Goal: Check status: Check status

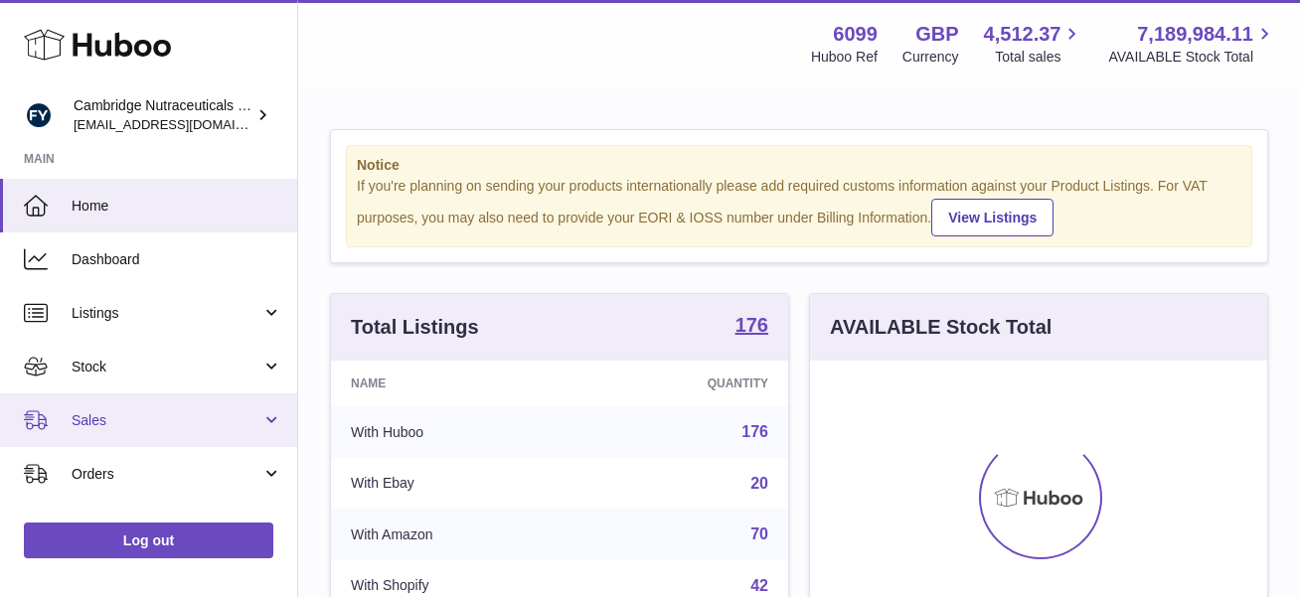
scroll to position [310, 457]
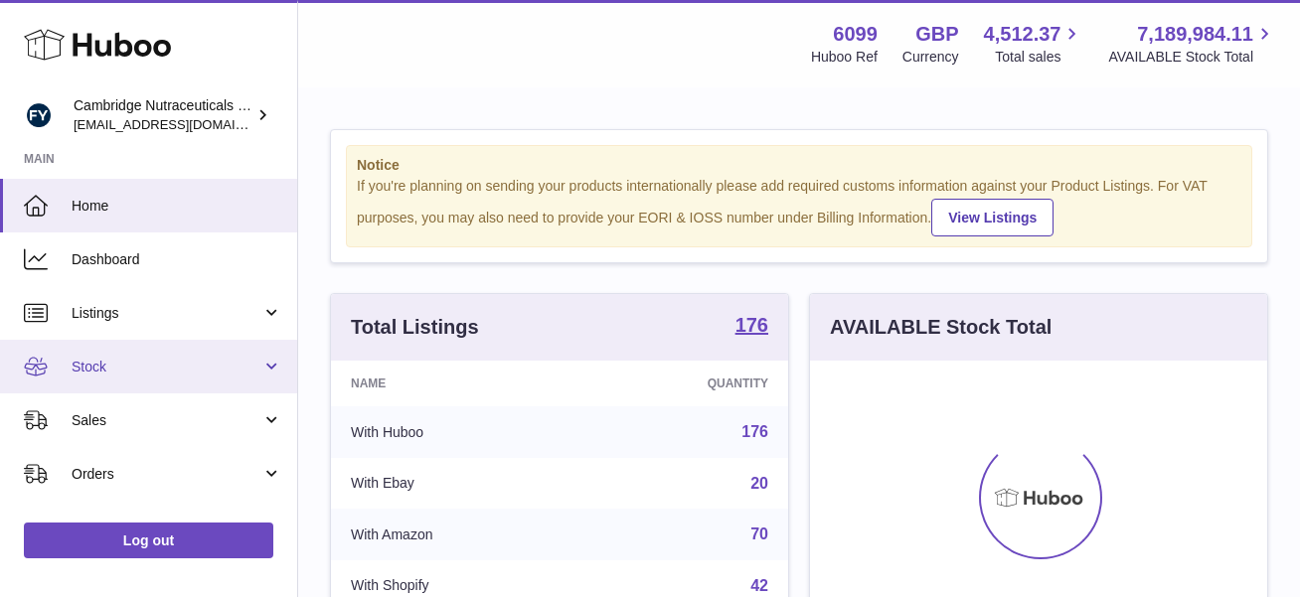
click at [130, 370] on span "Stock" at bounding box center [167, 367] width 190 height 19
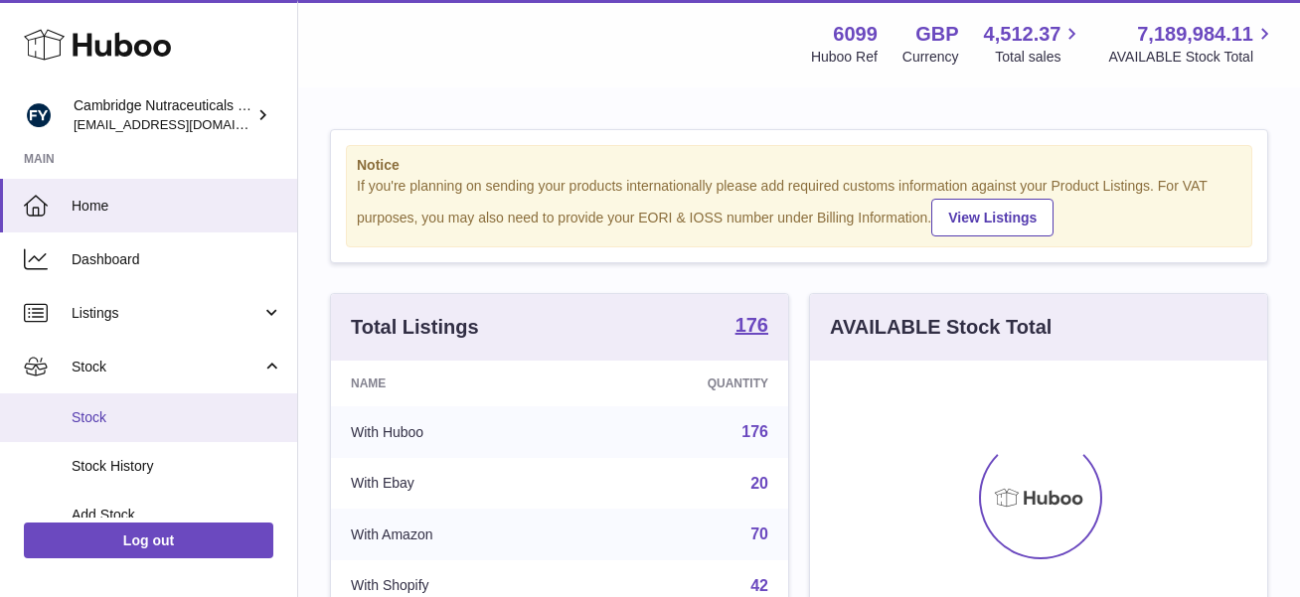
click at [124, 417] on span "Stock" at bounding box center [177, 417] width 211 height 19
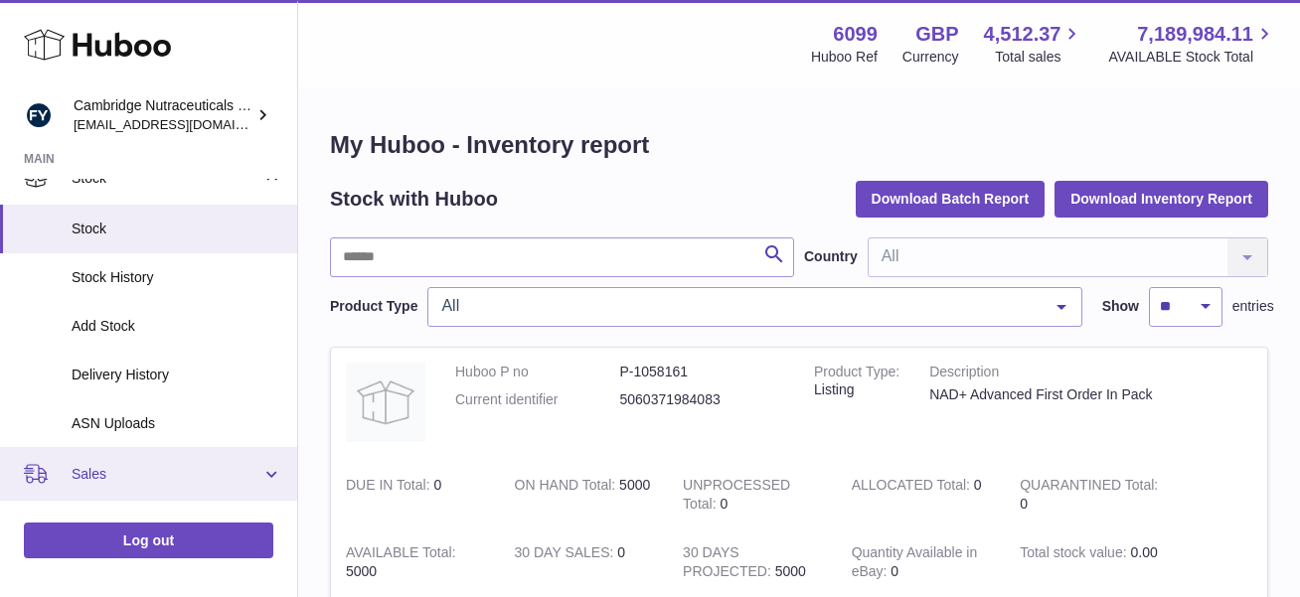
scroll to position [197, 0]
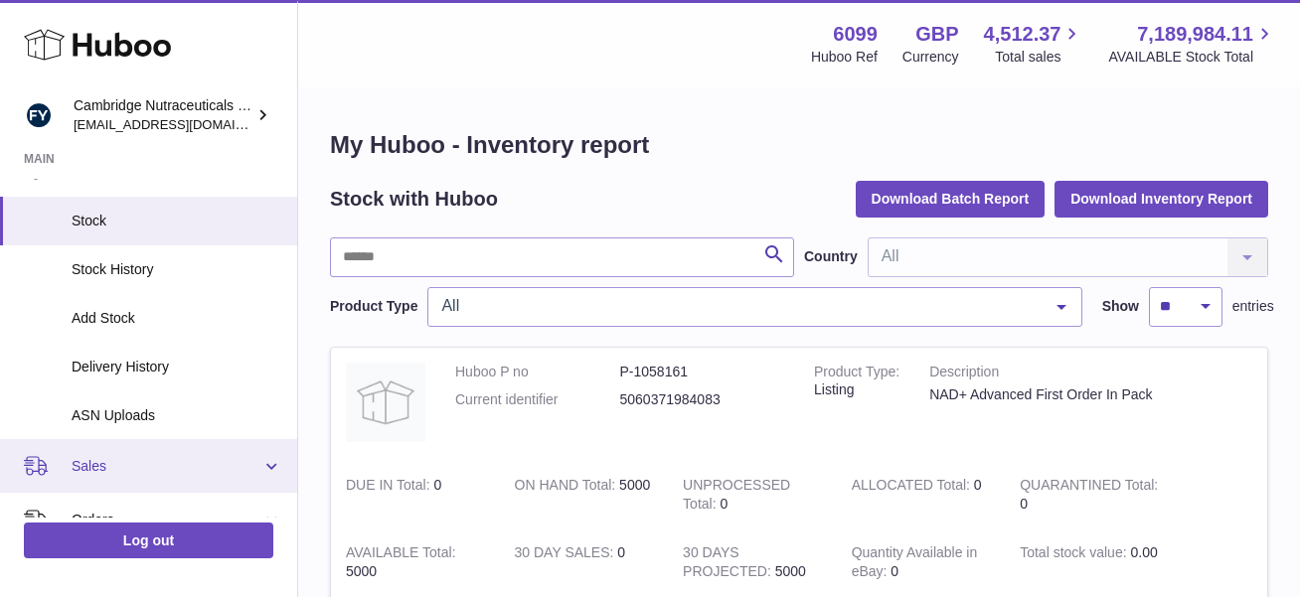
click at [139, 479] on link "Sales" at bounding box center [148, 466] width 297 height 54
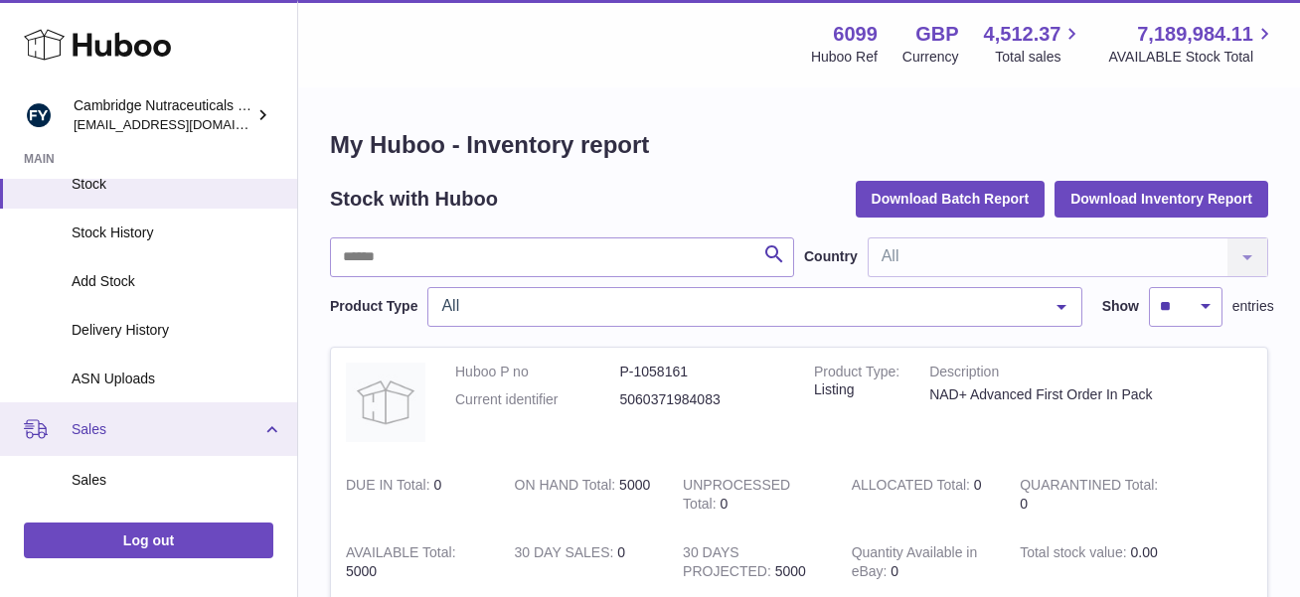
scroll to position [235, 0]
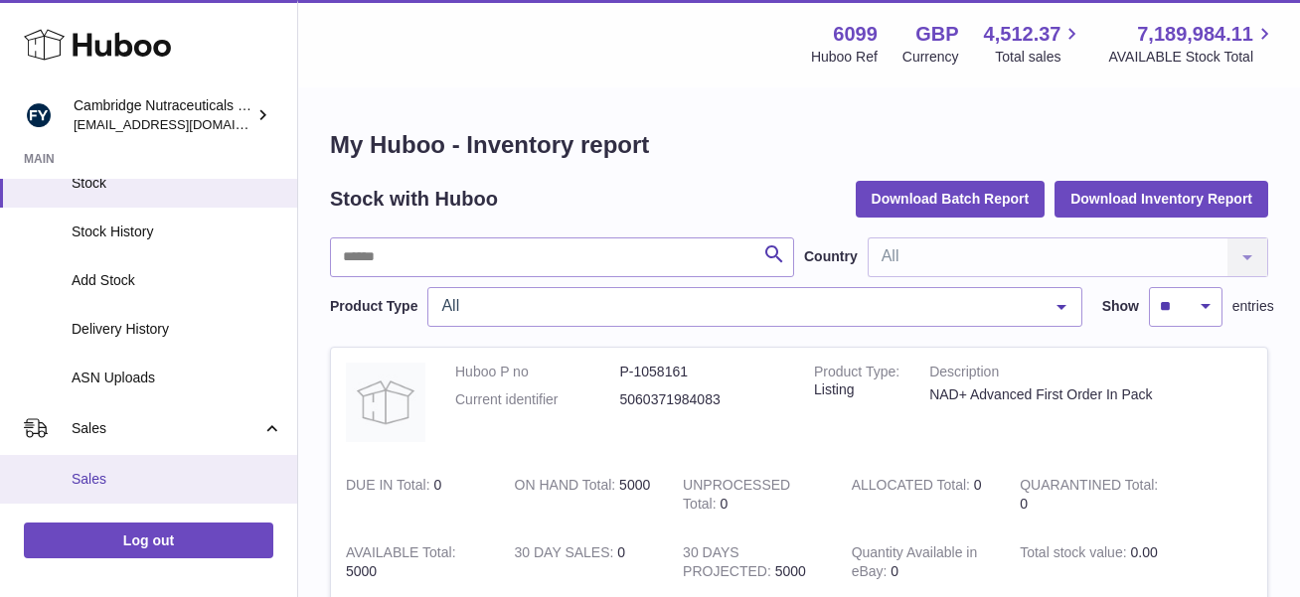
click at [150, 468] on link "Sales" at bounding box center [148, 479] width 297 height 49
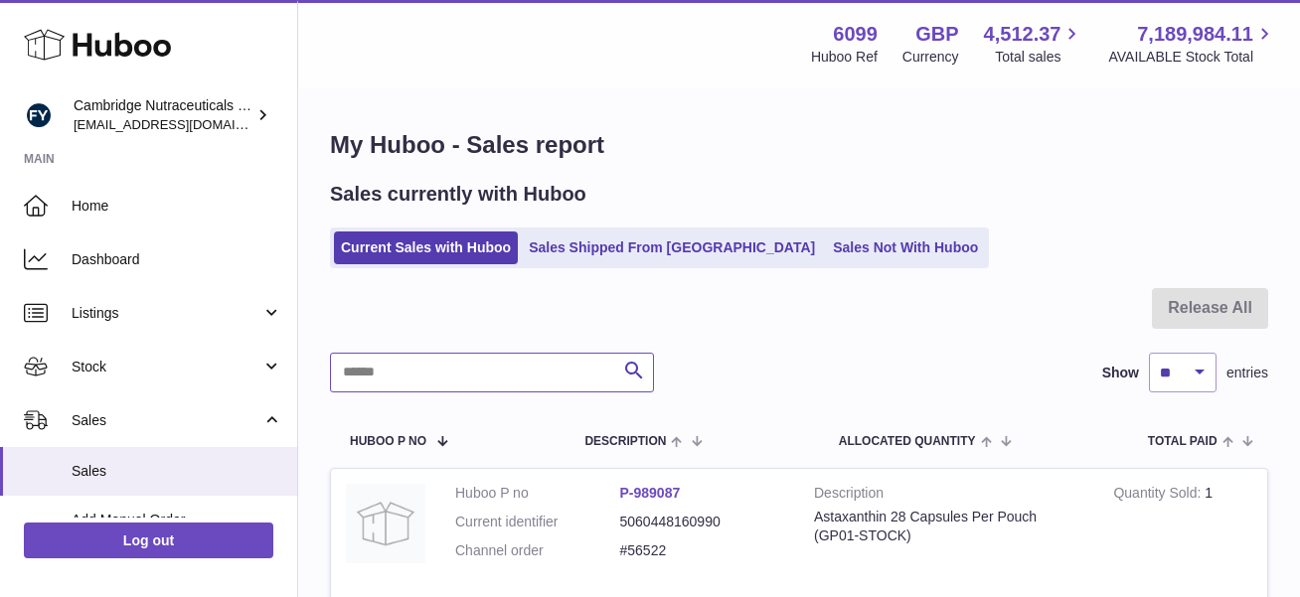
click at [467, 360] on input "text" at bounding box center [492, 373] width 324 height 40
paste input "*******"
type input "*******"
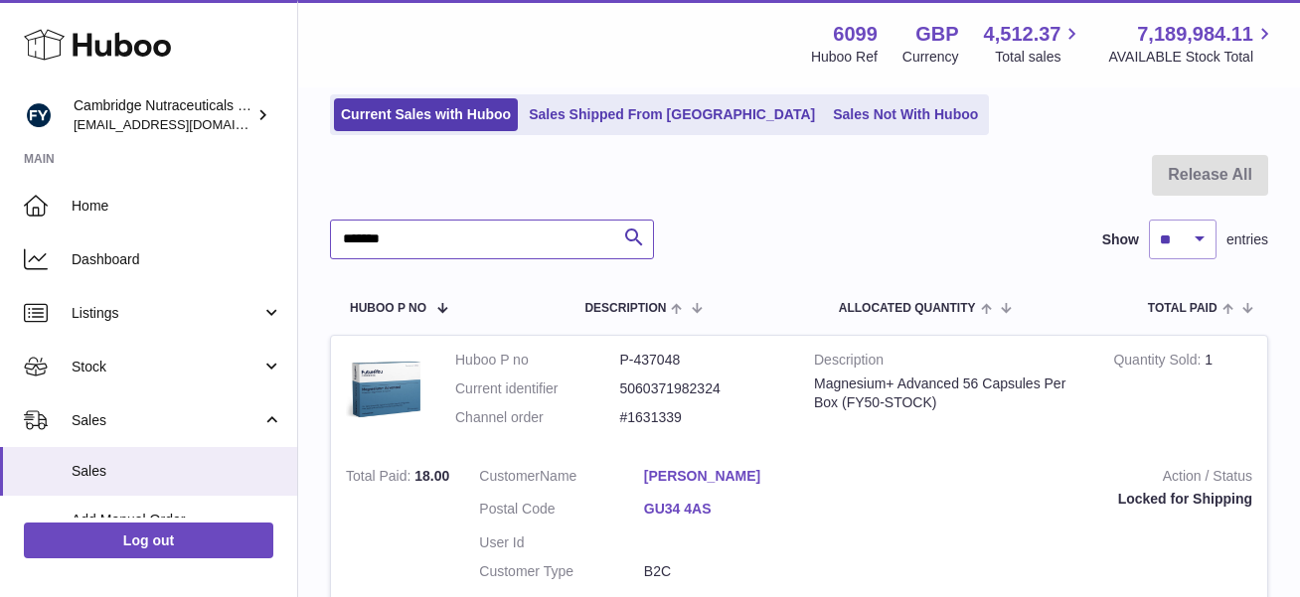
scroll to position [149, 0]
